Goal: Task Accomplishment & Management: Complete application form

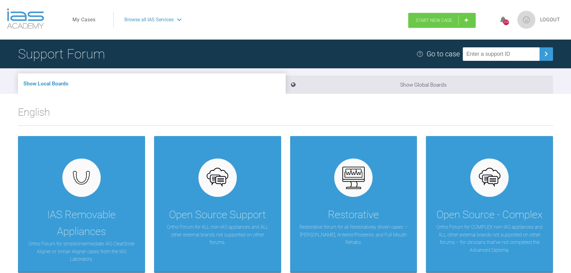
click at [427, 16] on link "Start New Case" at bounding box center [442, 20] width 67 height 15
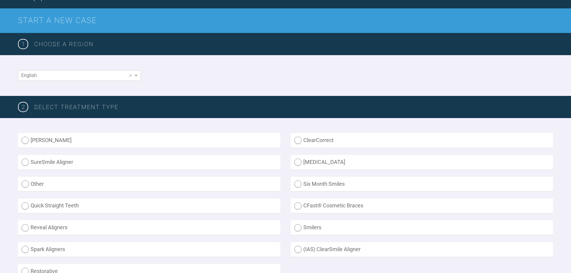
scroll to position [90, 0]
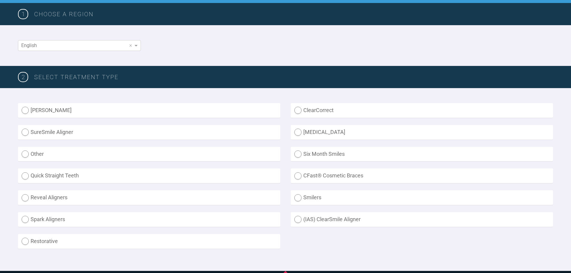
click at [314, 220] on label "(IAS) ClearSmile Aligner" at bounding box center [422, 219] width 262 height 15
radio Aligner "true"
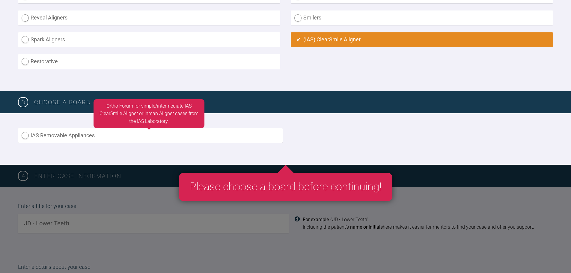
click at [74, 133] on label "IAS Removable Appliances" at bounding box center [150, 135] width 265 height 15
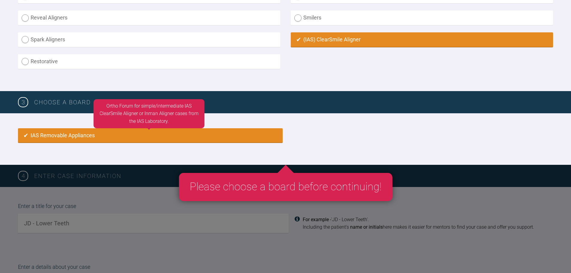
radio input "true"
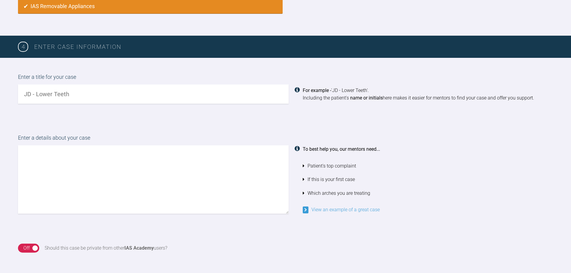
scroll to position [459, 0]
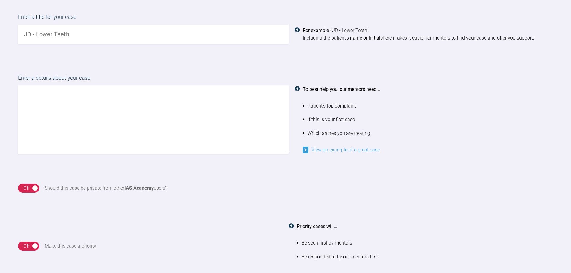
click at [54, 25] on input "text" at bounding box center [153, 34] width 271 height 19
type input "AA Lower +/- upper"
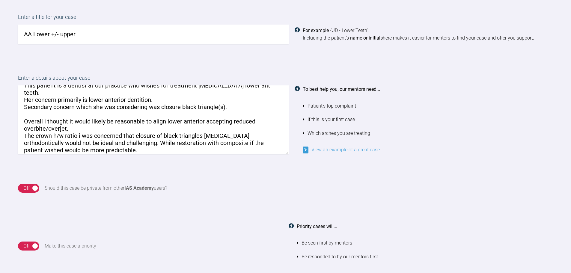
scroll to position [31, 0]
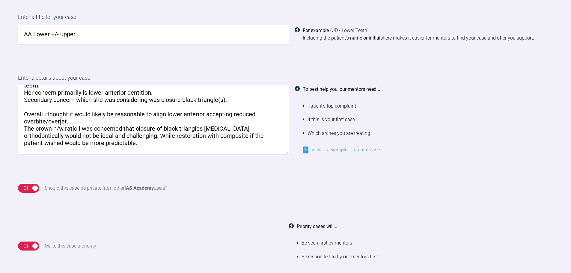
click at [97, 114] on textarea "Hey, This patient is a dentist at our practice who wishes for treatment [MEDICA…" at bounding box center [153, 119] width 271 height 68
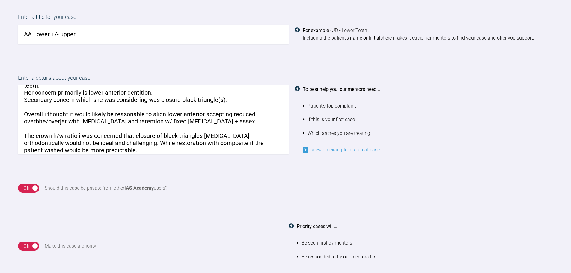
scroll to position [44, 0]
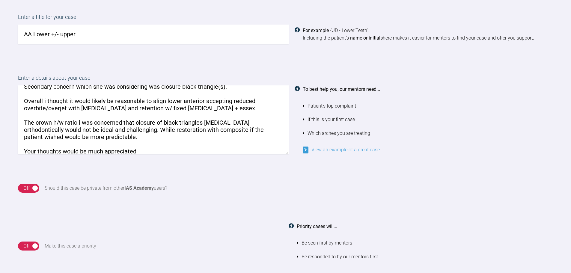
click at [132, 128] on textarea "Hey, This patient is a dentist at our practice who wishes for treatment [MEDICA…" at bounding box center [153, 119] width 271 height 68
click at [151, 142] on textarea "Hey, This patient is a dentist at our practice who wishes for treatment [MEDICA…" at bounding box center [153, 119] width 271 height 68
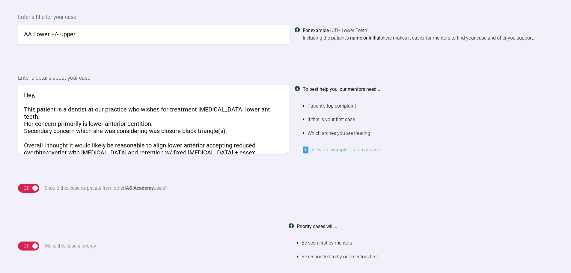
scroll to position [60, 0]
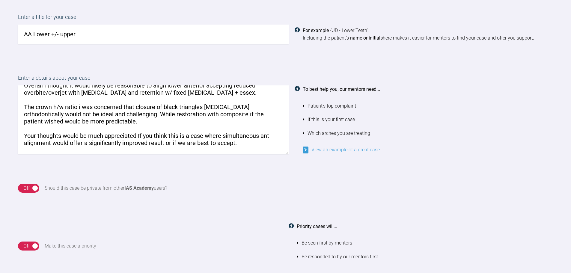
drag, startPoint x: 245, startPoint y: 99, endPoint x: 195, endPoint y: 123, distance: 55.4
click at [195, 123] on textarea "Hey, This patient is a dentist at our practice who wishes for treatment [MEDICA…" at bounding box center [153, 119] width 271 height 68
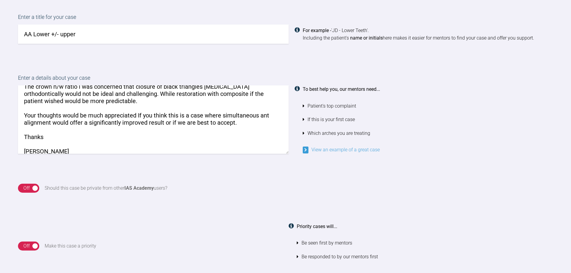
scroll to position [0, 0]
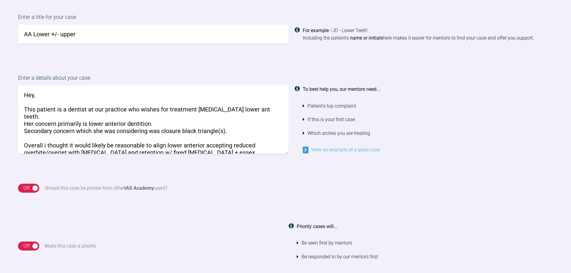
drag, startPoint x: 44, startPoint y: 97, endPoint x: 3, endPoint y: 96, distance: 41.1
click at [3, 96] on div "Enter a details about your case Hey, This patient is a dentist at our practice …" at bounding box center [285, 114] width 571 height 110
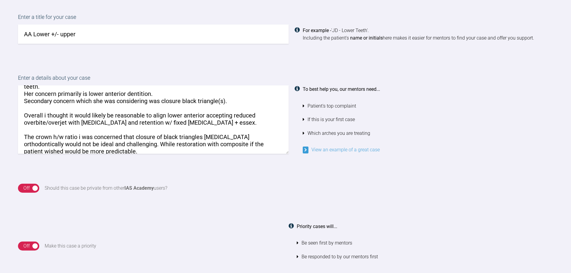
click at [183, 108] on textarea "Hi, This patient is a dentist at our practice who wishes for treatment [MEDICAL…" at bounding box center [153, 119] width 271 height 68
drag, startPoint x: 183, startPoint y: 107, endPoint x: 219, endPoint y: 107, distance: 36.3
click at [219, 107] on textarea "Hi, This patient is a dentist at our practice who wishes for treatment [MEDICAL…" at bounding box center [153, 119] width 271 height 68
click at [207, 110] on textarea "Hi, This patient is a dentist at our practice who wishes for treatment [MEDICAL…" at bounding box center [153, 119] width 271 height 68
click at [204, 109] on textarea "Hi, This patient is a dentist at our practice who wishes for treatment [MEDICAL…" at bounding box center [153, 119] width 271 height 68
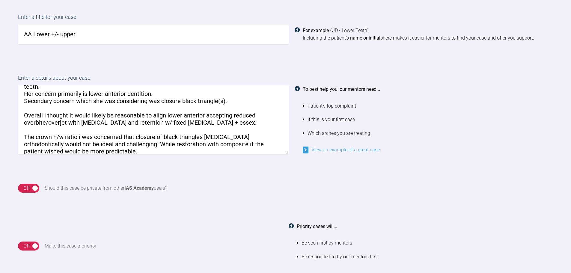
paste textarea "(clear aligner)"
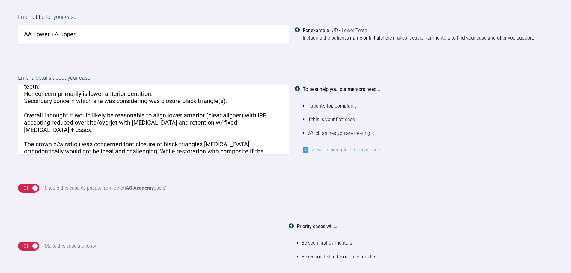
click at [129, 120] on textarea "Hi, This patient is a dentist at our practice who wishes for treatment [MEDICAL…" at bounding box center [153, 119] width 271 height 68
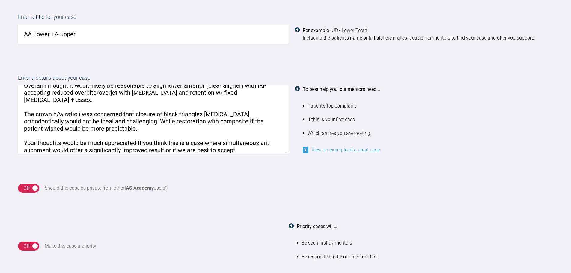
drag, startPoint x: 111, startPoint y: 112, endPoint x: 0, endPoint y: 99, distance: 111.5
click at [0, 99] on div "Enter a details about your case Hi, This patient is a dentist at our practice w…" at bounding box center [285, 114] width 571 height 110
click at [113, 111] on textarea "Hi, This patient is a dentist at our practice who wishes for treatment [MEDICAL…" at bounding box center [153, 119] width 271 height 68
click at [122, 115] on textarea "Hi, This patient is a dentist at our practice who wishes for treatment [MEDICAL…" at bounding box center [153, 119] width 271 height 68
drag, startPoint x: 108, startPoint y: 115, endPoint x: 18, endPoint y: 99, distance: 91.4
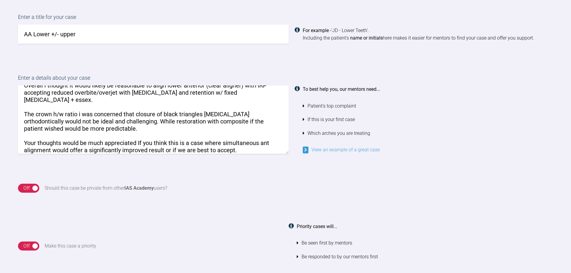
click at [0, 99] on div "Enter a details about your case Hi, This patient is a dentist at our practice w…" at bounding box center [285, 114] width 571 height 110
click at [72, 109] on textarea "Hi, This patient is a dentist at our practice who wishes for treatment [MEDICAL…" at bounding box center [153, 119] width 271 height 68
drag, startPoint x: 249, startPoint y: 95, endPoint x: 235, endPoint y: 100, distance: 15.2
drag, startPoint x: 235, startPoint y: 100, endPoint x: 201, endPoint y: 117, distance: 37.3
click at [201, 117] on textarea "Hi, This patient is a dentist at our practice who wishes for treatment [MEDICAL…" at bounding box center [153, 119] width 271 height 68
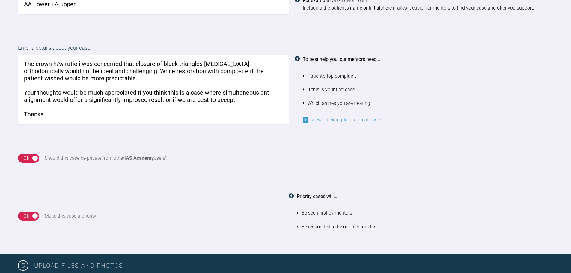
scroll to position [519, 0]
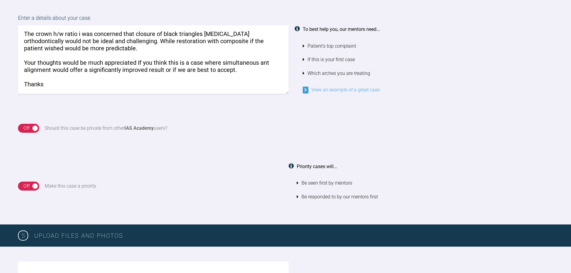
type textarea "Hi, This patient is a dentist at our practice who wishes for treatment [MEDICAL…"
click at [27, 131] on div "Off" at bounding box center [26, 128] width 6 height 8
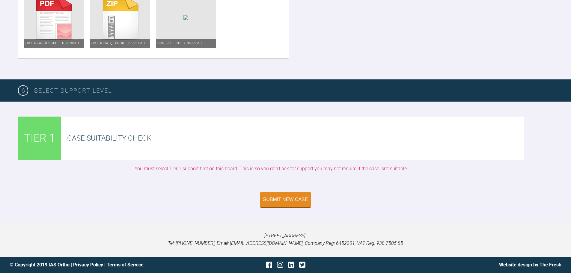
scroll to position [1450, 0]
click at [290, 196] on button "Submit New Case" at bounding box center [285, 200] width 51 height 15
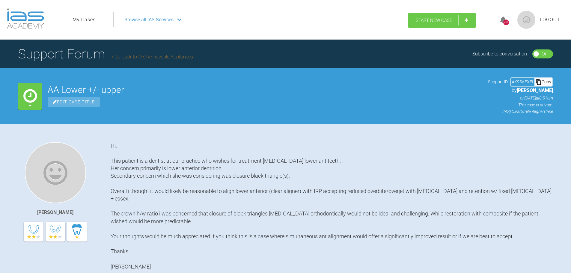
click at [439, 17] on link "Start New Case" at bounding box center [442, 20] width 67 height 15
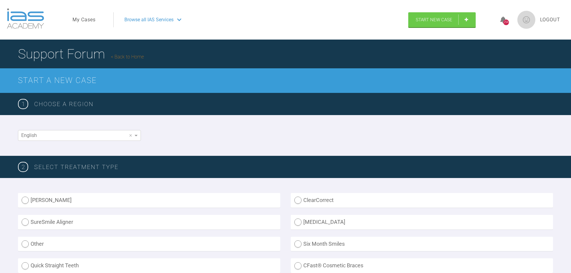
scroll to position [90, 0]
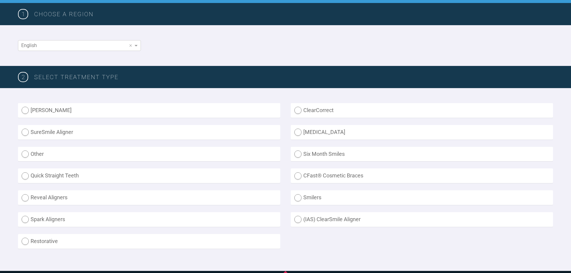
click at [335, 218] on label "(IAS) ClearSmile Aligner" at bounding box center [422, 219] width 262 height 15
radio Aligner "true"
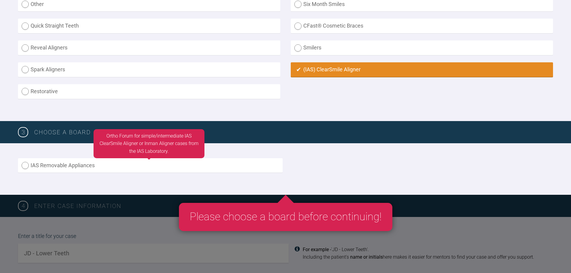
click at [84, 160] on label "IAS Removable Appliances" at bounding box center [150, 165] width 265 height 15
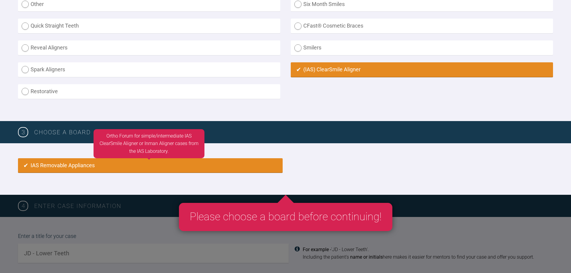
radio input "true"
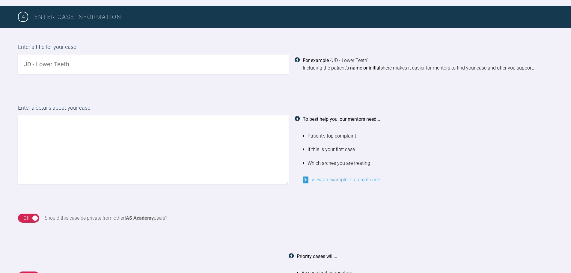
scroll to position [459, 0]
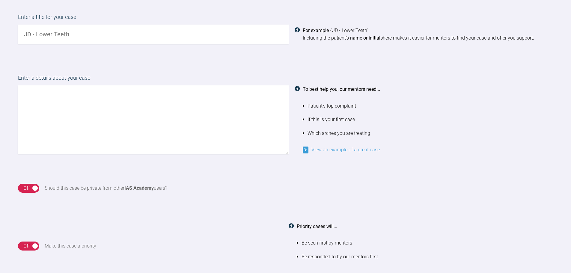
click at [197, 119] on textarea at bounding box center [153, 119] width 271 height 68
type textarea "P"
type textarea "Hi"
click at [84, 29] on input "text" at bounding box center [153, 34] width 271 height 19
type input "RR ?referral opininon"
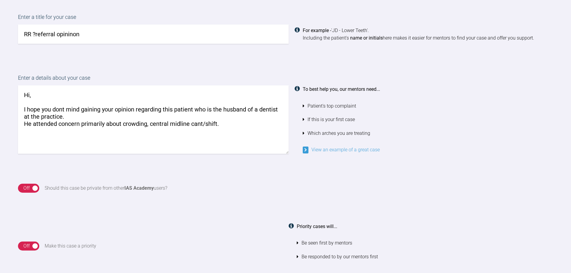
type textarea "Hi, I hope you dont mind gaining your opinion regarding this patient who is the…"
